Goal: Check status: Check status

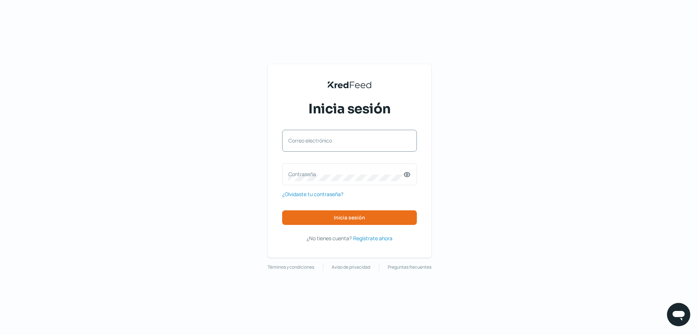
click at [335, 139] on label "Correo electrónico" at bounding box center [345, 140] width 115 height 7
click at [335, 141] on input "Correo electrónico" at bounding box center [349, 144] width 122 height 7
click at [303, 141] on input "Correo electrónico" at bounding box center [349, 144] width 122 height 7
click at [304, 148] on div "Correo electrónico" at bounding box center [349, 141] width 135 height 22
paste input "[EMAIL_ADDRESS][DOMAIN_NAME]"
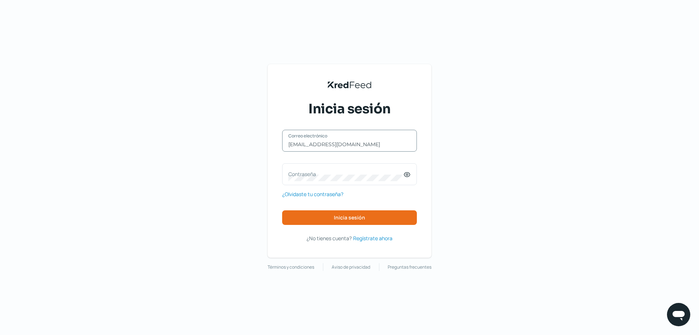
type input "[EMAIL_ADDRESS][DOMAIN_NAME]"
click at [345, 215] on span "Inicia sesión" at bounding box center [349, 217] width 31 height 5
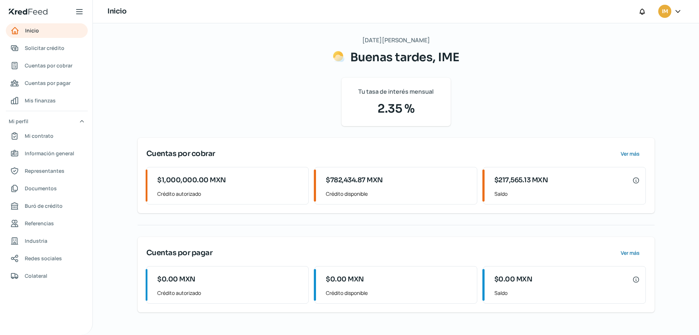
click at [524, 177] on span "$217,565.13 MXN" at bounding box center [522, 180] width 54 height 10
click at [635, 154] on span "Ver más" at bounding box center [630, 153] width 19 height 5
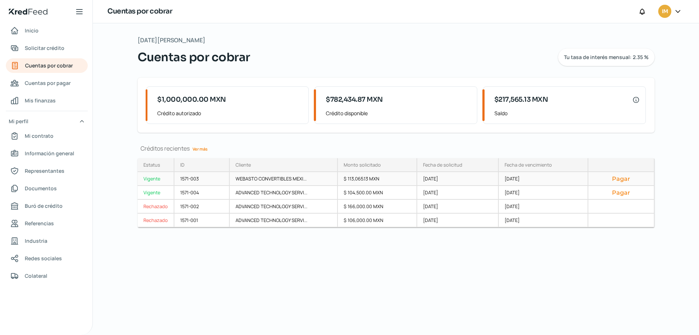
click at [331, 178] on div "WEBASTO CONVERTIBLES MEXI..." at bounding box center [284, 179] width 108 height 14
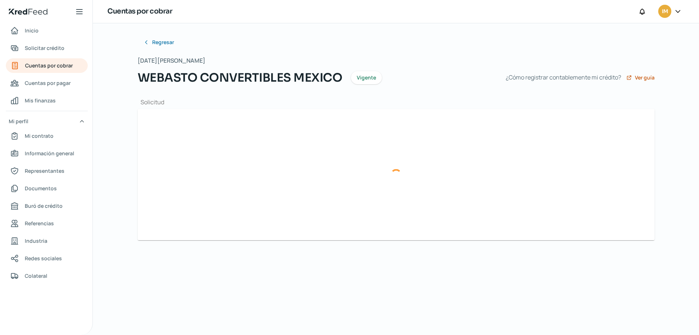
type input "IMC1907249E2_FACTURA_CFDi-C10168_WCM100624UL6.xml"
type input "IMC1907249E2_FACTURA_CFDi-C10168_WCM100624UL6.pdf"
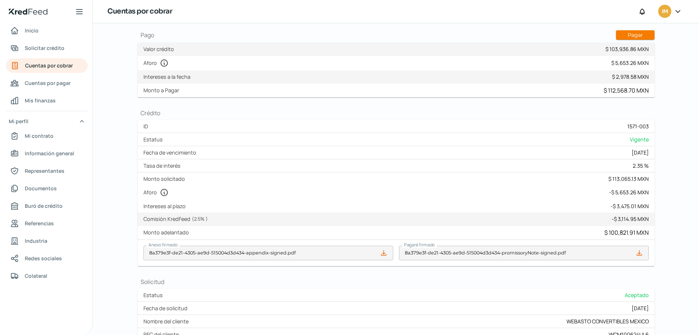
scroll to position [73, 0]
